Goal: Check status: Check status

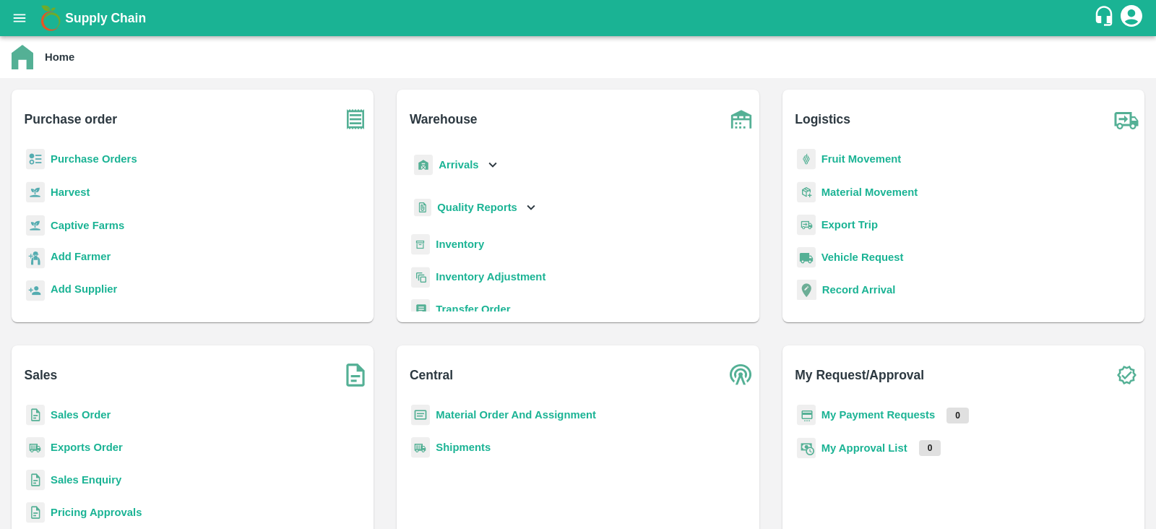
click at [83, 409] on b "Sales Order" at bounding box center [81, 415] width 60 height 12
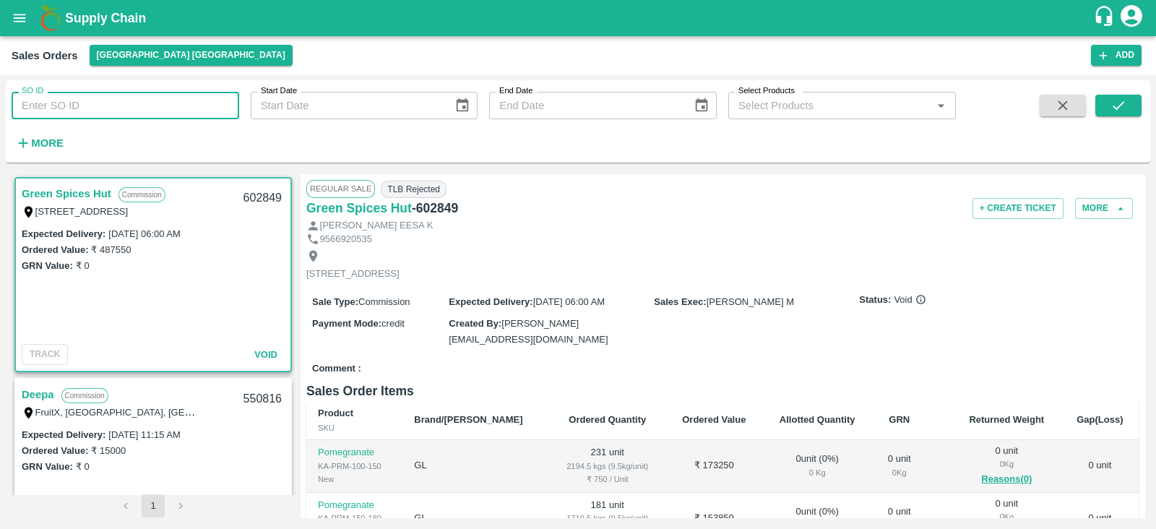
click at [142, 97] on input "SO ID" at bounding box center [126, 105] width 228 height 27
paste input "603538"
type input "603538"
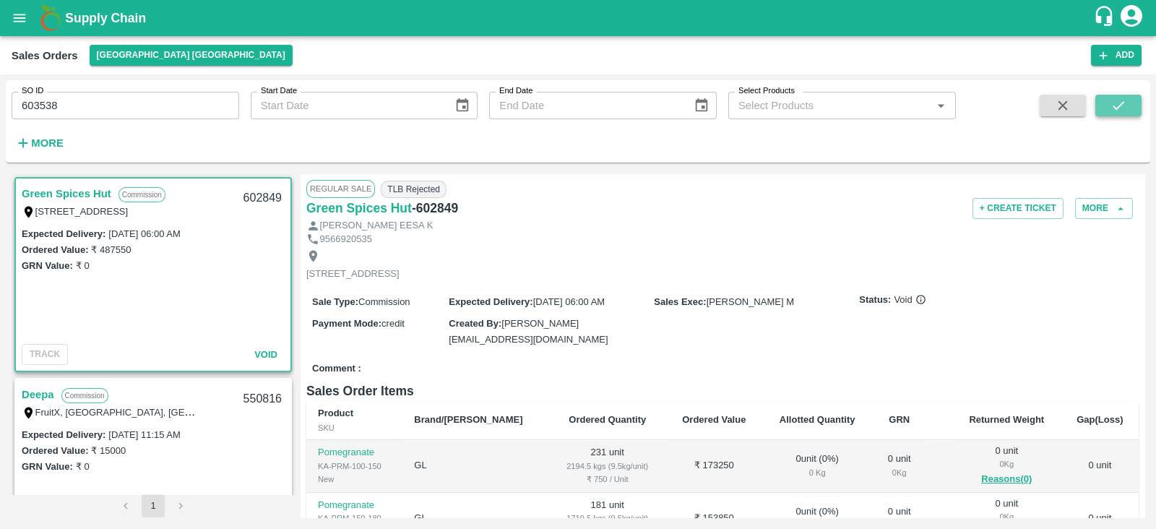
click at [1117, 108] on icon "submit" at bounding box center [1119, 105] width 12 height 9
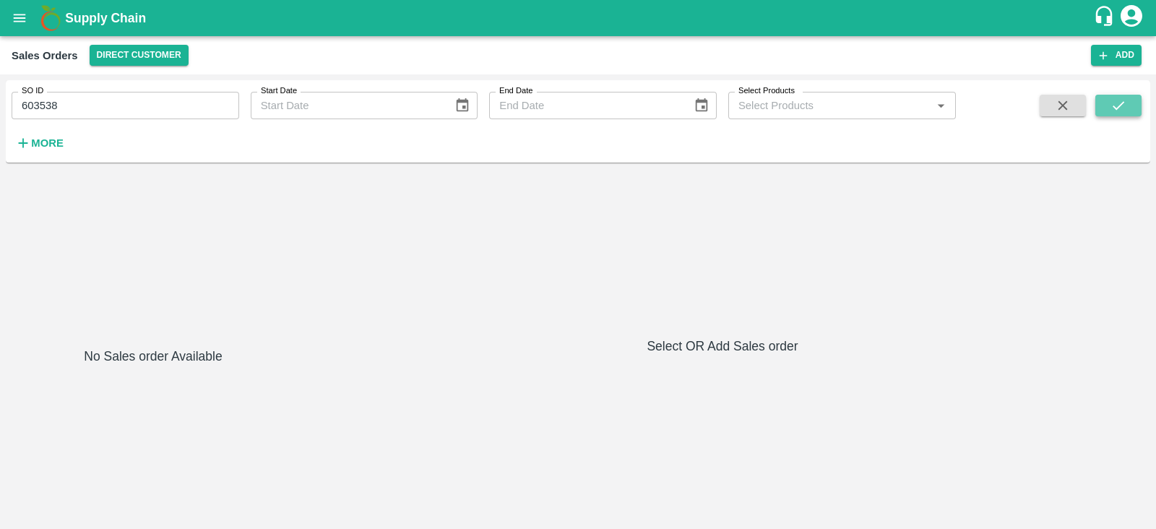
click at [1106, 107] on button "submit" at bounding box center [1119, 106] width 46 height 22
